Goal: Check status: Check status

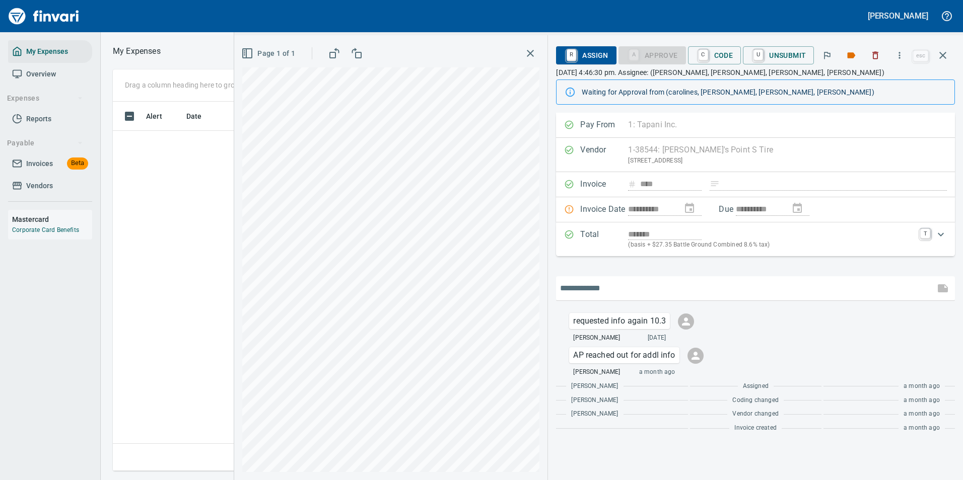
click at [629, 291] on input "text" at bounding box center [745, 288] width 371 height 16
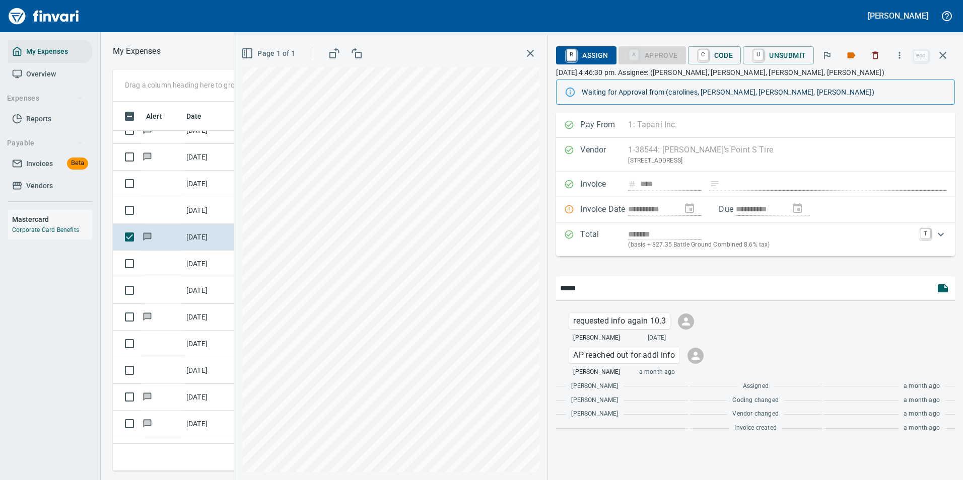
scroll to position [354, 571]
type input "**********"
click at [944, 287] on icon "button" at bounding box center [943, 288] width 10 height 8
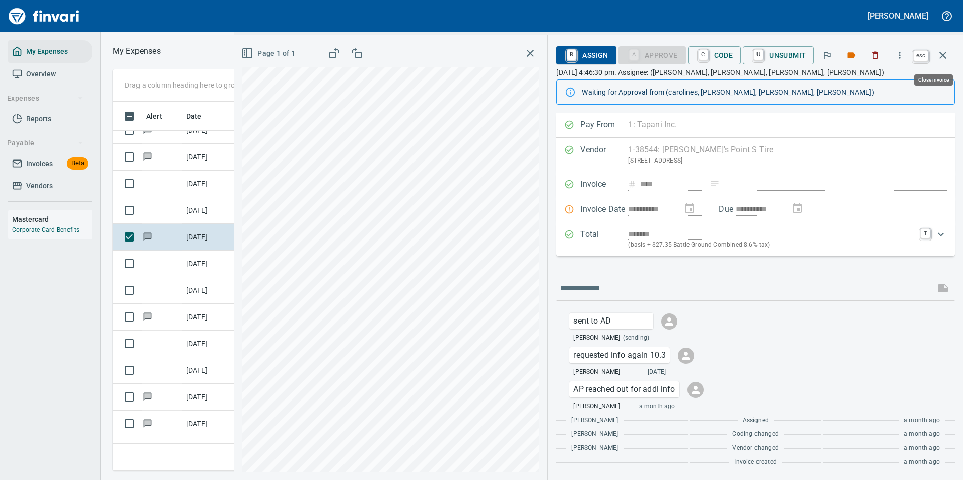
click at [943, 60] on icon "button" at bounding box center [943, 55] width 12 height 12
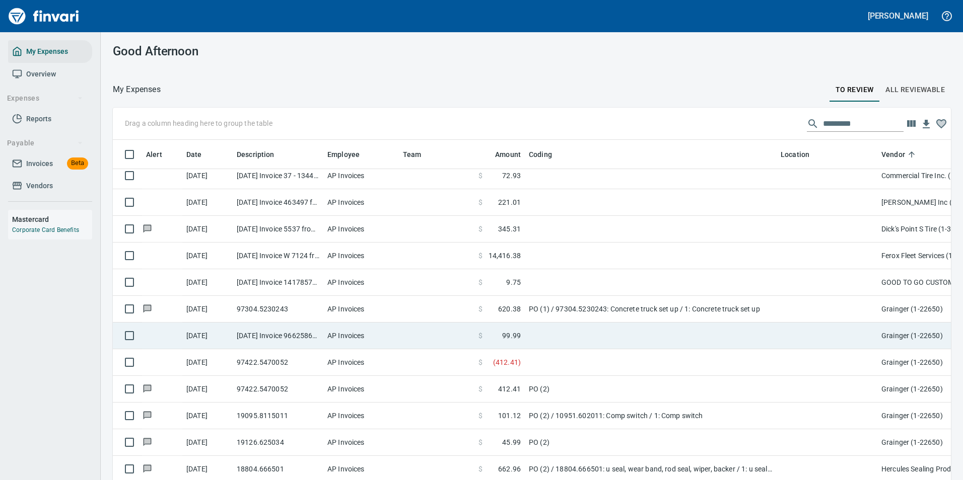
scroll to position [705, 0]
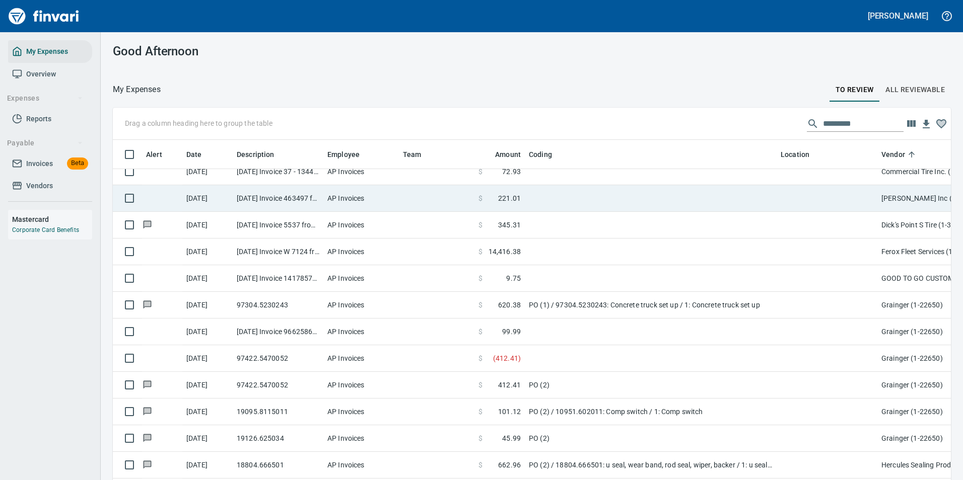
click at [361, 204] on td "AP Invoices" at bounding box center [361, 198] width 76 height 27
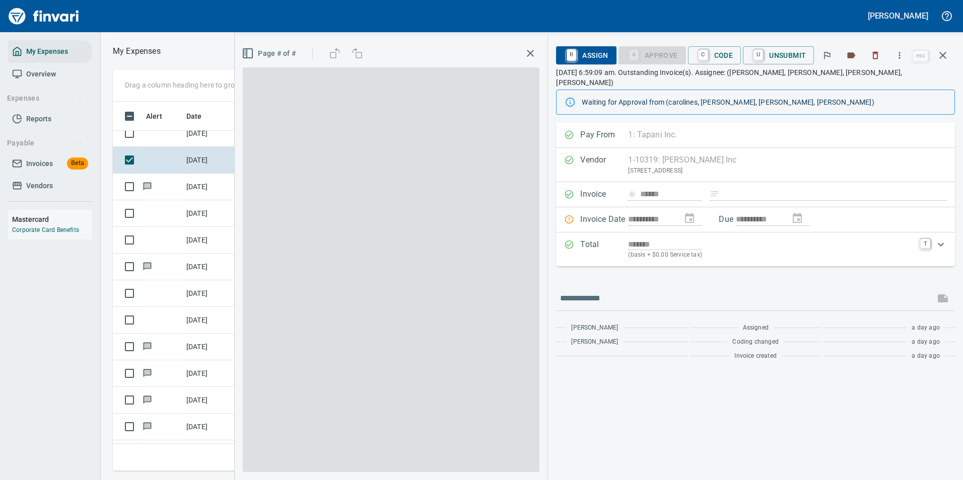
scroll to position [354, 571]
click at [943, 55] on icon "button" at bounding box center [942, 55] width 7 height 7
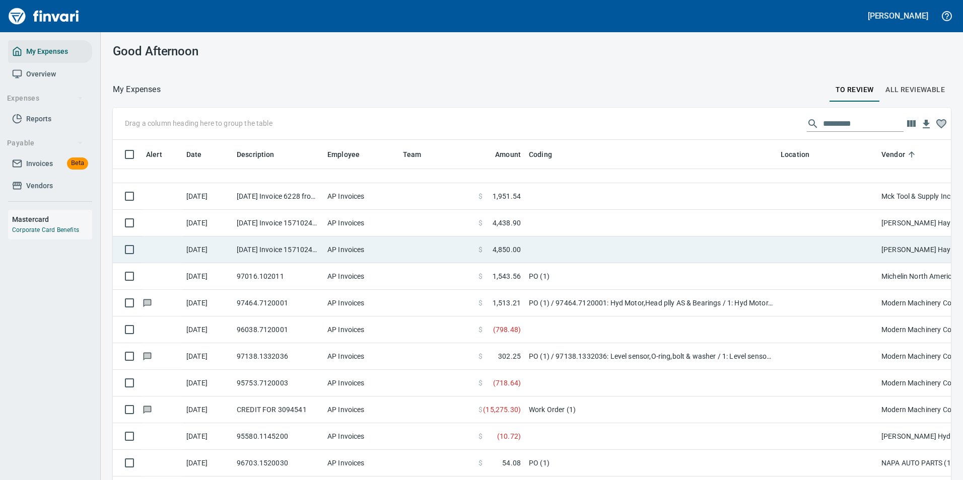
scroll to position [1662, 0]
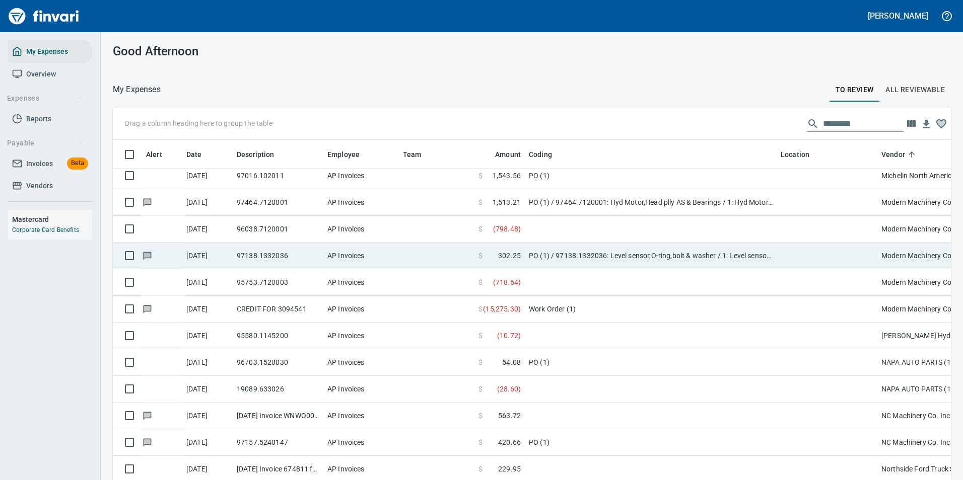
drag, startPoint x: 542, startPoint y: 184, endPoint x: 532, endPoint y: 205, distance: 23.4
click at [542, 184] on td "PO (1)" at bounding box center [651, 176] width 252 height 27
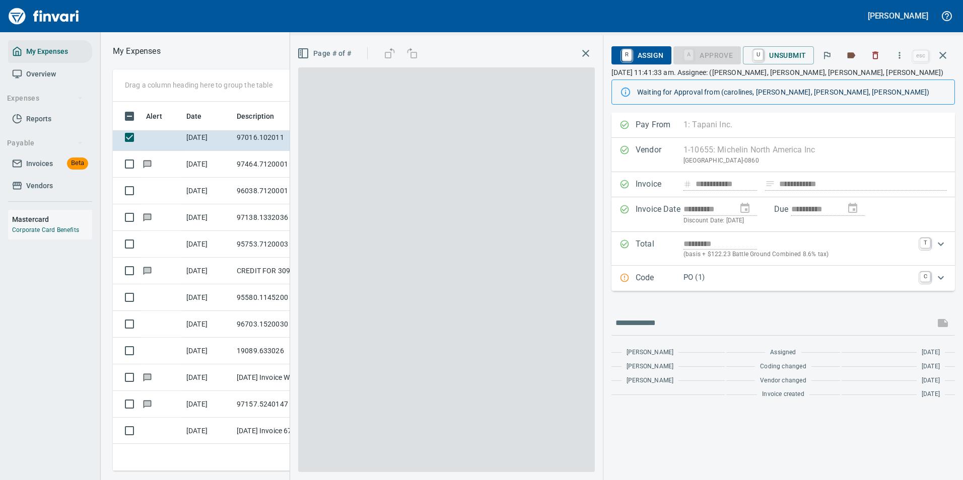
scroll to position [354, 571]
click at [680, 280] on p "Code" at bounding box center [659, 278] width 48 height 13
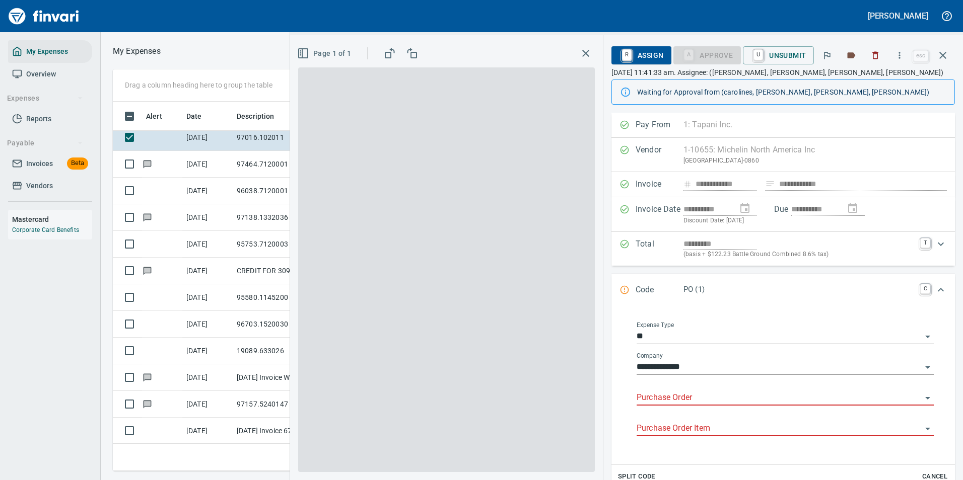
click at [673, 396] on input "Purchase Order" at bounding box center [778, 398] width 285 height 14
type input "****"
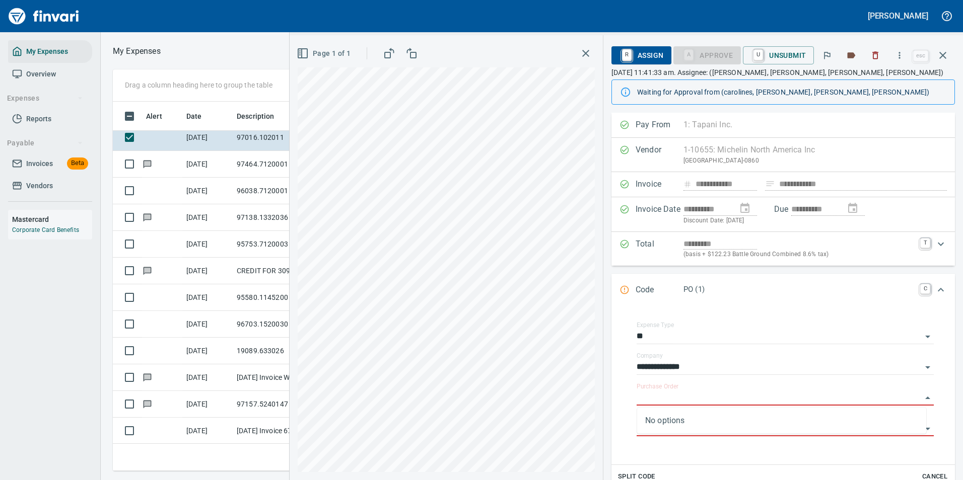
click at [938, 290] on icon "Expand" at bounding box center [941, 290] width 6 height 4
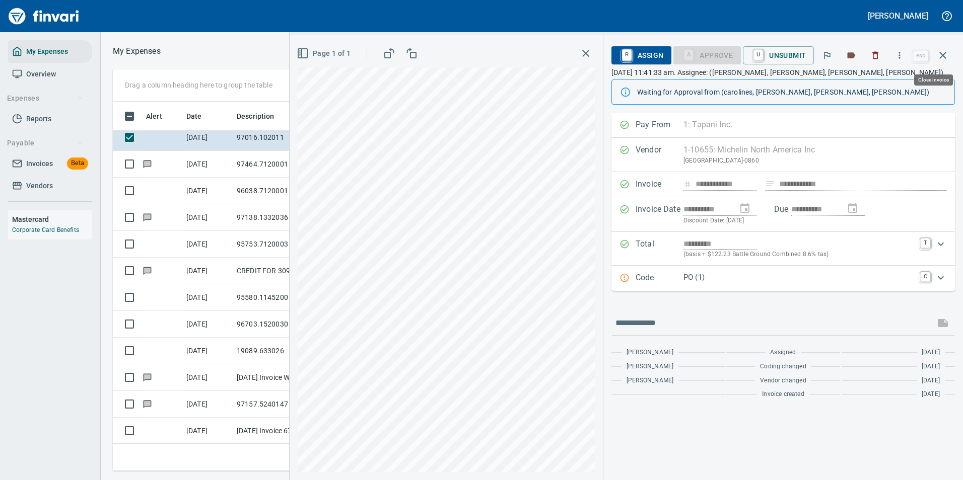
click at [943, 56] on icon "button" at bounding box center [942, 55] width 7 height 7
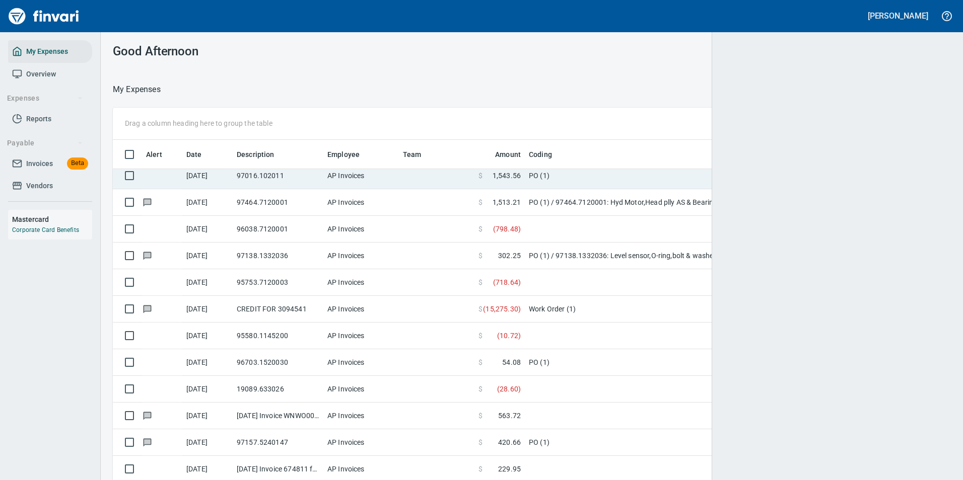
scroll to position [354, 814]
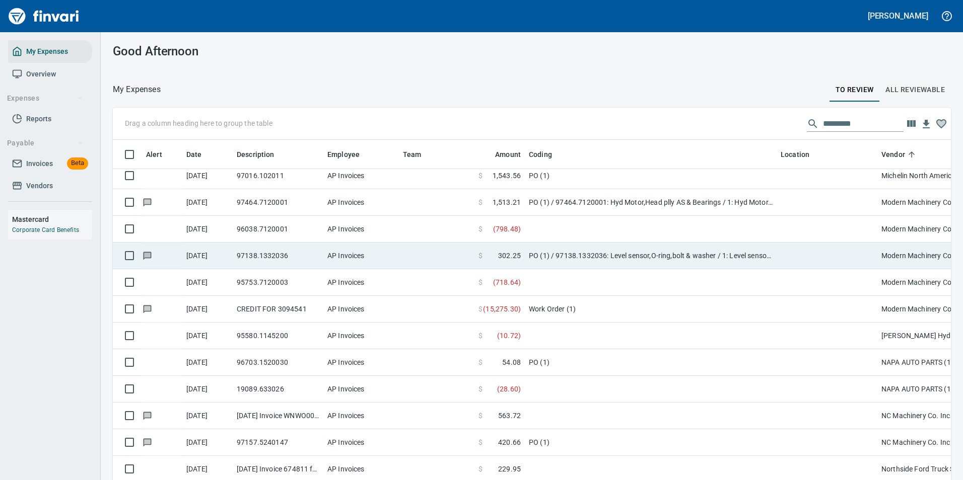
drag, startPoint x: 568, startPoint y: 180, endPoint x: 482, endPoint y: 208, distance: 91.1
click at [568, 180] on td "PO (1)" at bounding box center [651, 176] width 252 height 27
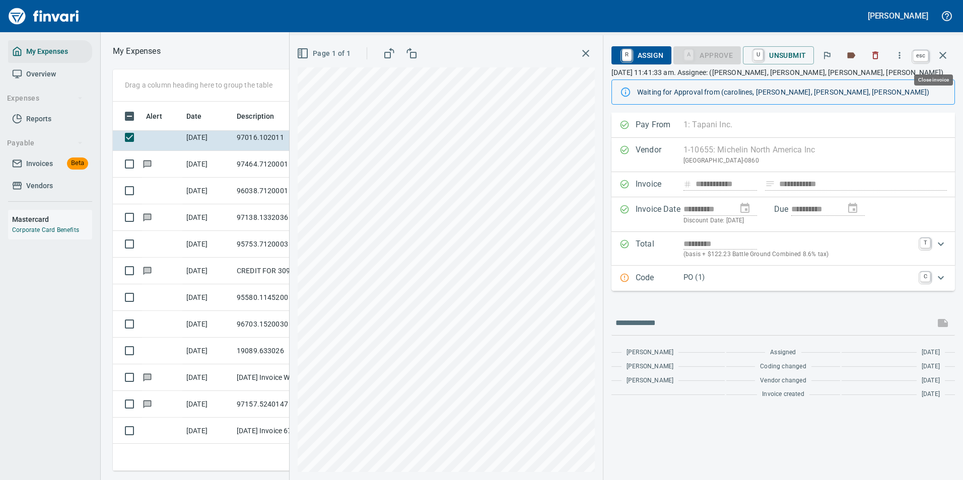
scroll to position [354, 571]
drag, startPoint x: 946, startPoint y: 52, endPoint x: 866, endPoint y: 126, distance: 108.7
click at [946, 52] on icon "button" at bounding box center [943, 55] width 12 height 12
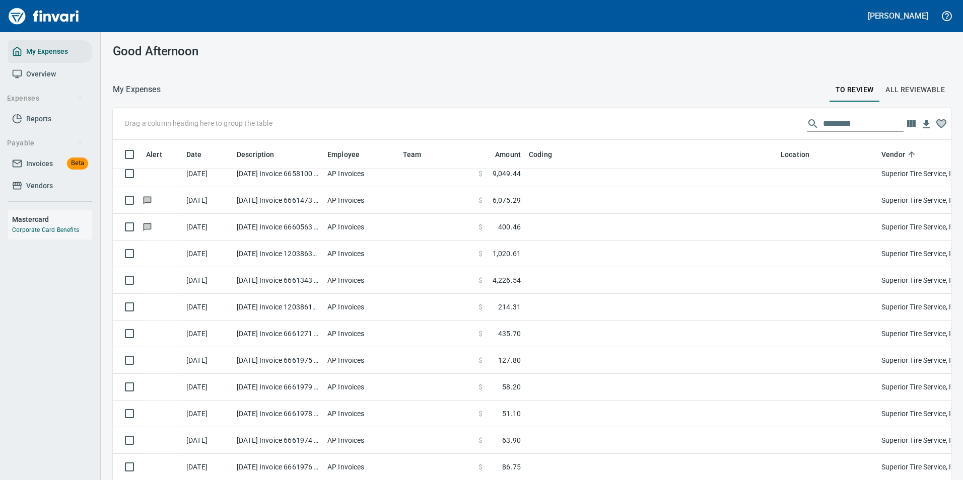
scroll to position [3424, 0]
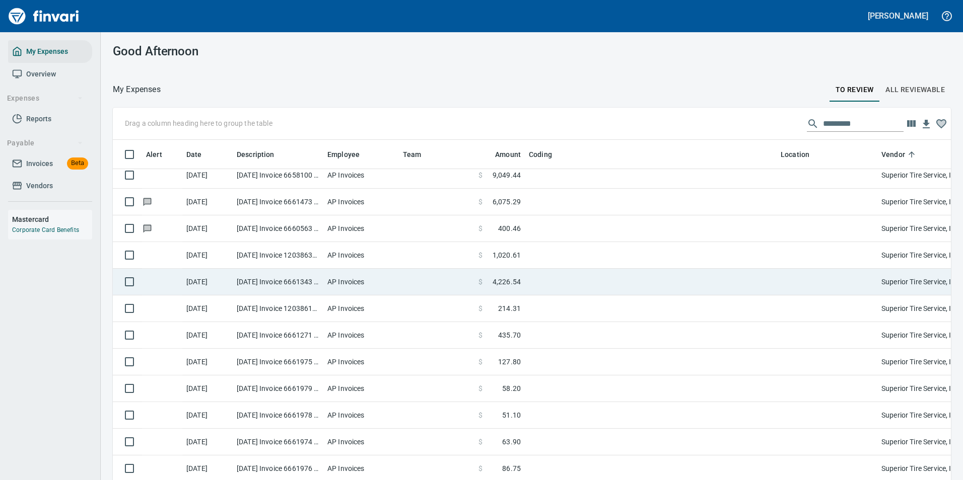
click at [517, 283] on span "4,226.54" at bounding box center [506, 282] width 28 height 10
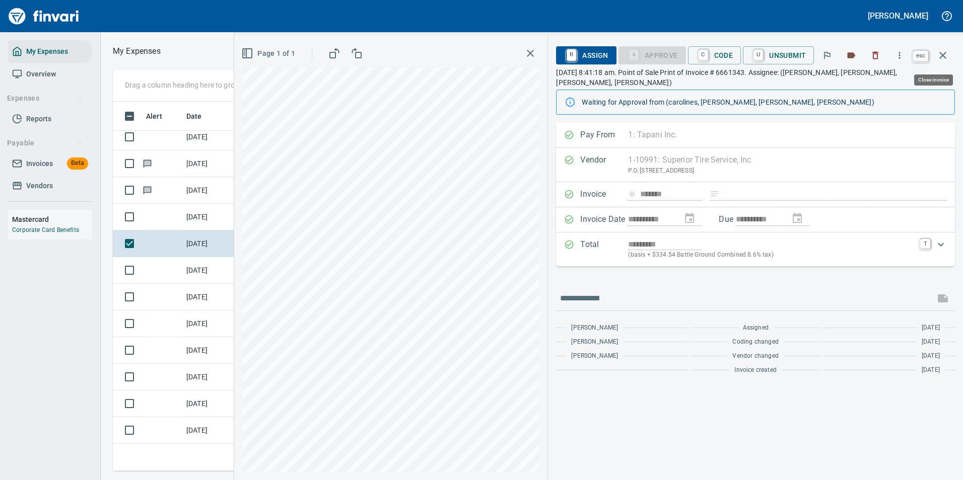
scroll to position [354, 571]
click at [941, 50] on icon "button" at bounding box center [943, 55] width 12 height 12
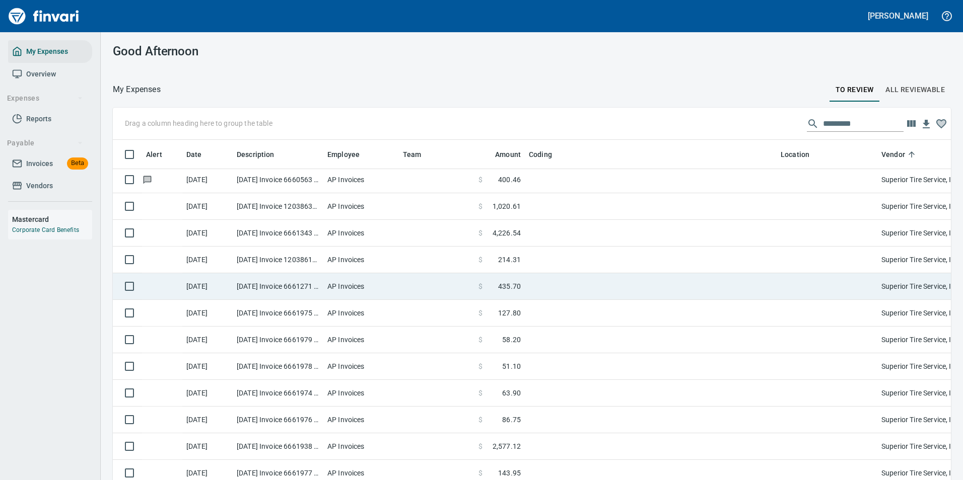
scroll to position [3474, 0]
